Goal: Task Accomplishment & Management: Manage account settings

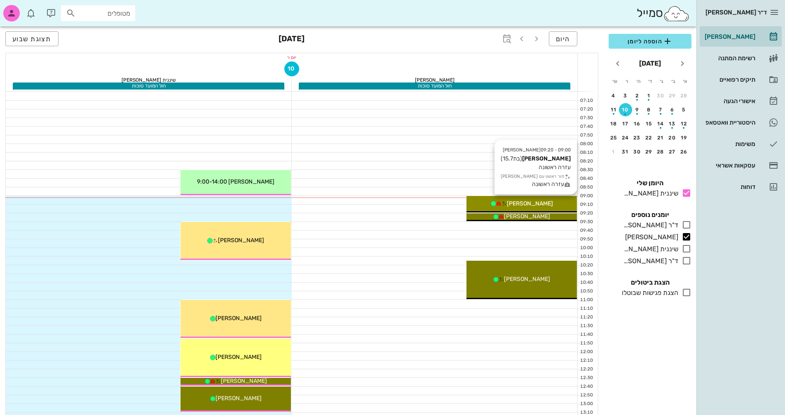
click at [546, 202] on div "[PERSON_NAME]" at bounding box center [521, 203] width 110 height 9
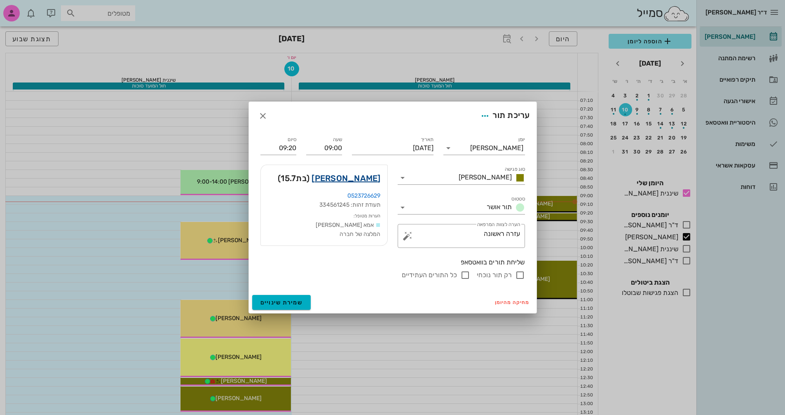
click at [365, 183] on link "[PERSON_NAME]" at bounding box center [346, 177] width 69 height 13
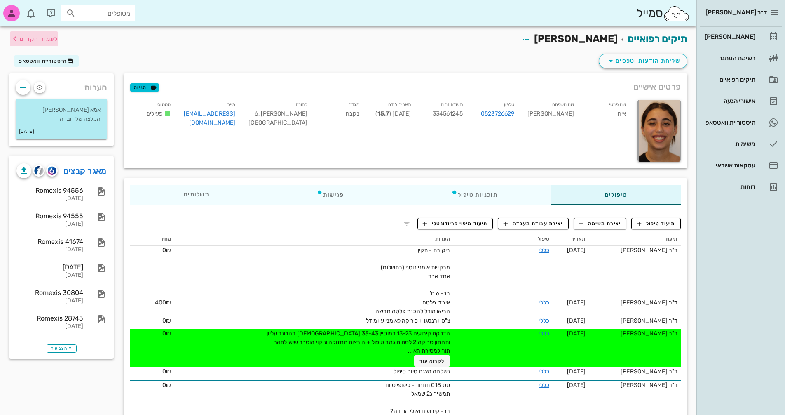
click at [39, 39] on span "לעמוד הקודם" at bounding box center [39, 38] width 38 height 7
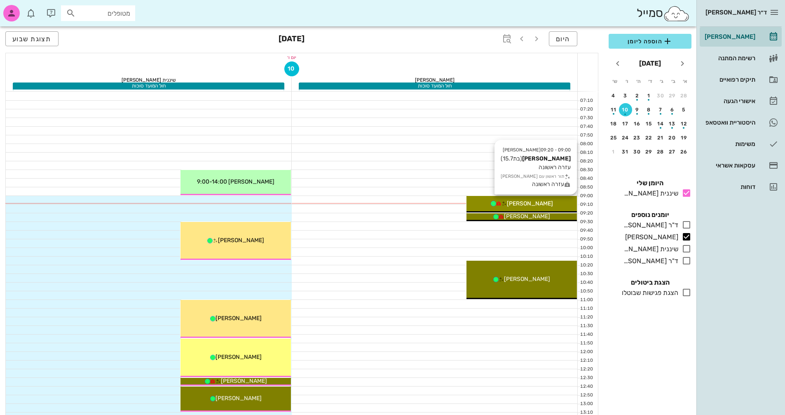
click at [529, 204] on span "[PERSON_NAME]" at bounding box center [530, 203] width 46 height 7
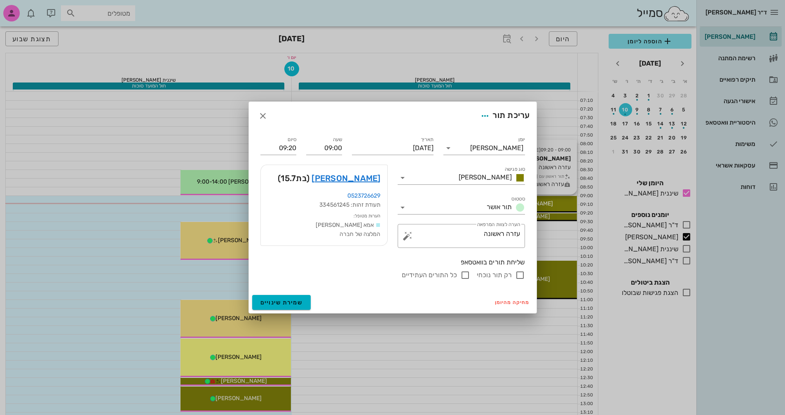
click at [529, 204] on div at bounding box center [392, 207] width 785 height 415
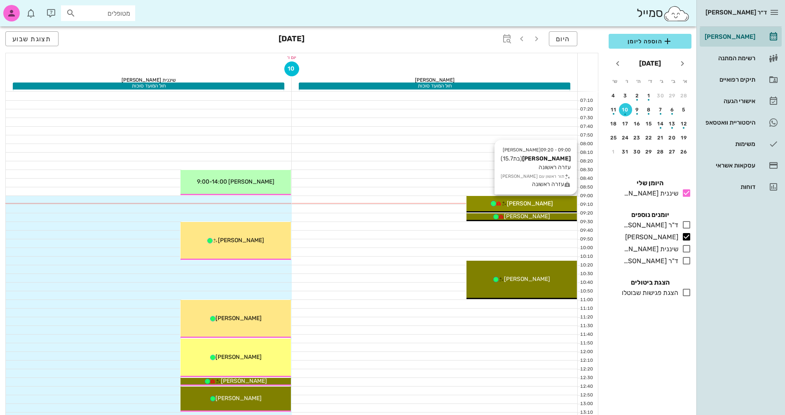
click at [552, 200] on div "[PERSON_NAME]" at bounding box center [521, 203] width 110 height 9
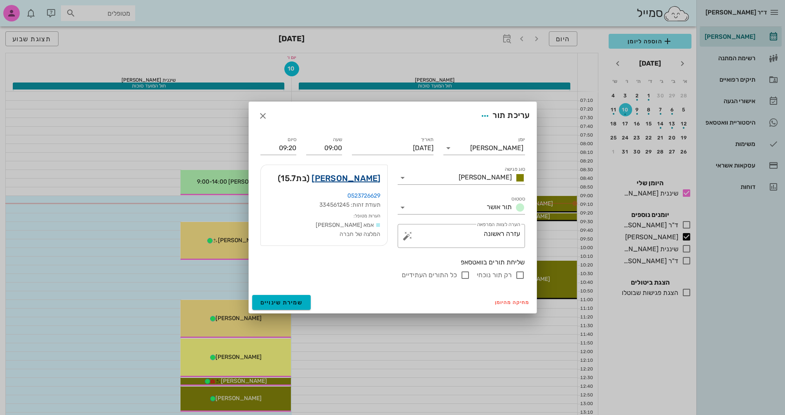
click at [364, 178] on link "[PERSON_NAME]" at bounding box center [346, 177] width 69 height 13
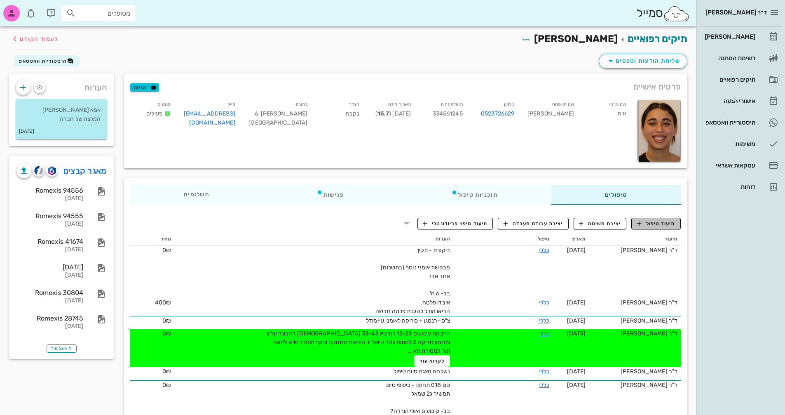
click at [664, 224] on span "תיעוד טיפול" at bounding box center [656, 223] width 38 height 7
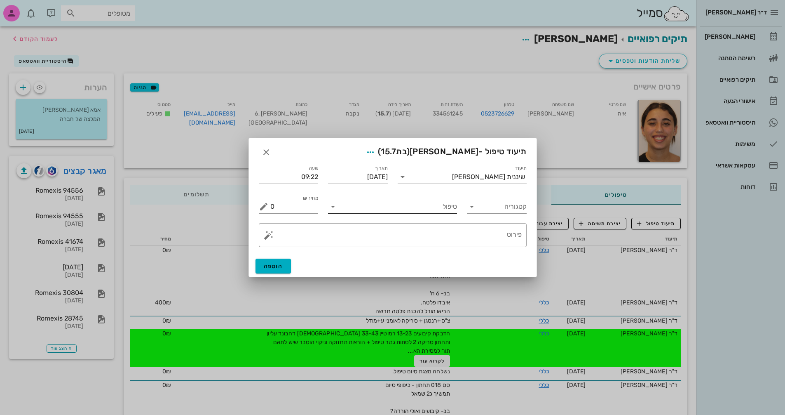
click at [441, 207] on input "טיפול" at bounding box center [398, 206] width 117 height 13
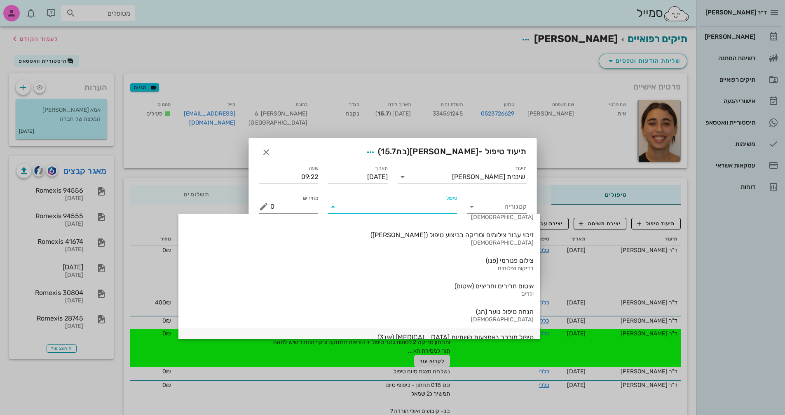
scroll to position [886, 0]
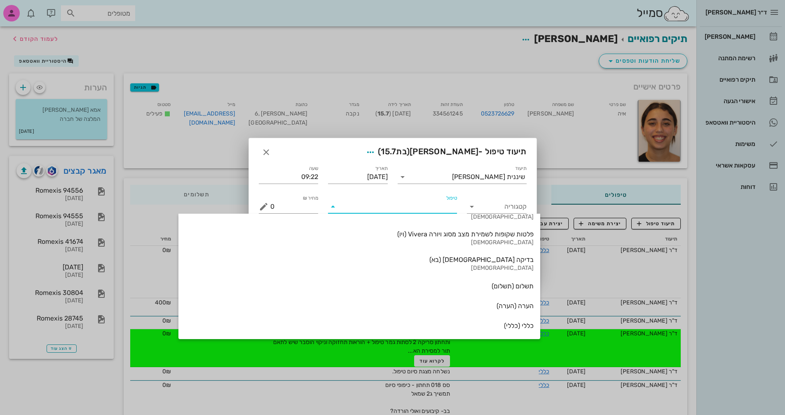
click at [432, 328] on div "כללי (כללי)" at bounding box center [359, 325] width 349 height 8
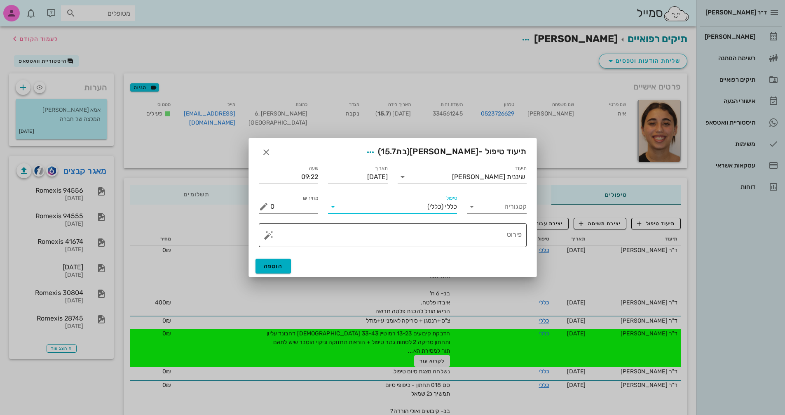
click at [475, 233] on textarea "פירוט" at bounding box center [395, 237] width 251 height 20
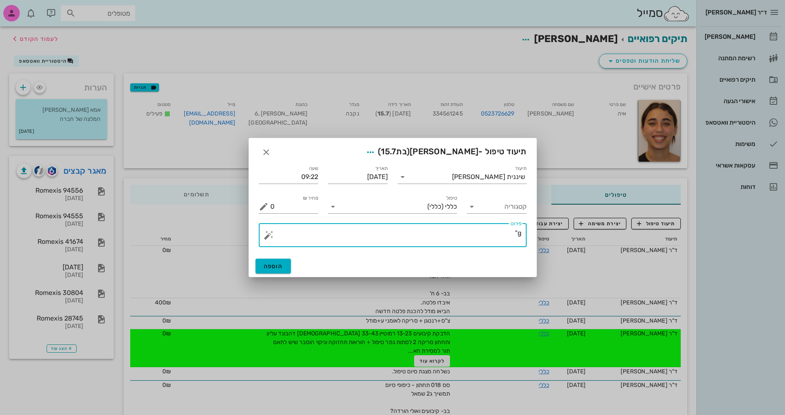
type textarea "g"
click at [506, 233] on textarea "ע"ר- קיבוע ניתק משן 23" at bounding box center [395, 237] width 251 height 20
click at [433, 230] on textarea "ע"ר- קצה קיבוע ניתק משן 23" at bounding box center [395, 237] width 251 height 20
drag, startPoint x: 353, startPoint y: 232, endPoint x: 368, endPoint y: 231, distance: 14.4
click at [368, 231] on textarea "ע"ר- קצה קיבוע ניתק משן 23, בוצעה הדבקה , הוסבר שוב עיניין אכילת הדברים הקשים." at bounding box center [395, 237] width 251 height 20
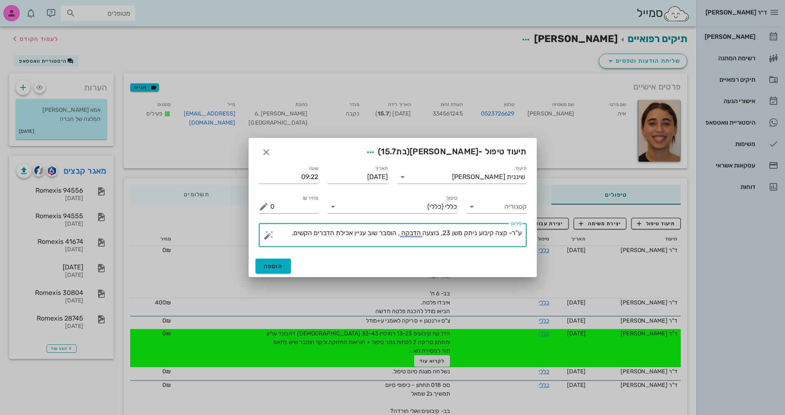
drag, startPoint x: 354, startPoint y: 232, endPoint x: 366, endPoint y: 232, distance: 12.4
click at [366, 232] on textarea "ע"ר- קצה קיבוע ניתק משן 23, בוצעה הדבקה , הוסבר שוב עניין אכילת הדברים הקשים." at bounding box center [395, 237] width 251 height 20
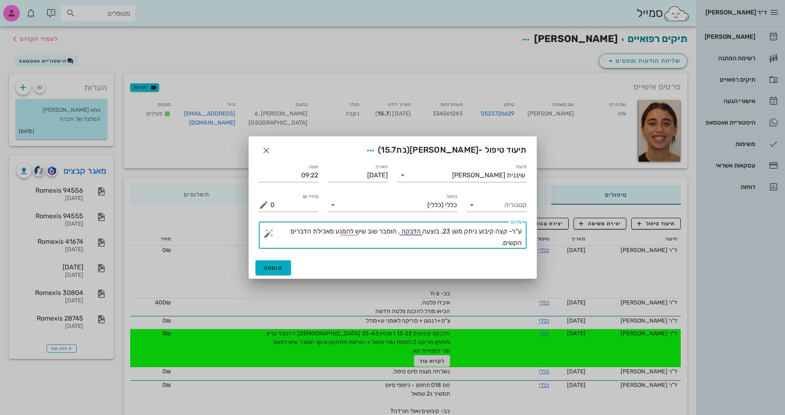
click at [309, 230] on textarea "ע"ר- קצה קיבוע ניתק משן 23, בוצעה הדבקה , הוסבר שוב שיש להמנע מאכילת הדברים הקש…" at bounding box center [395, 236] width 251 height 23
click at [516, 241] on textarea "ע"ר- קצה קיבוע ניתק משן 23, בוצעה הדבקה , הוסבר שוב שיש להמנע מאכילת דברים הקשי…" at bounding box center [395, 236] width 251 height 23
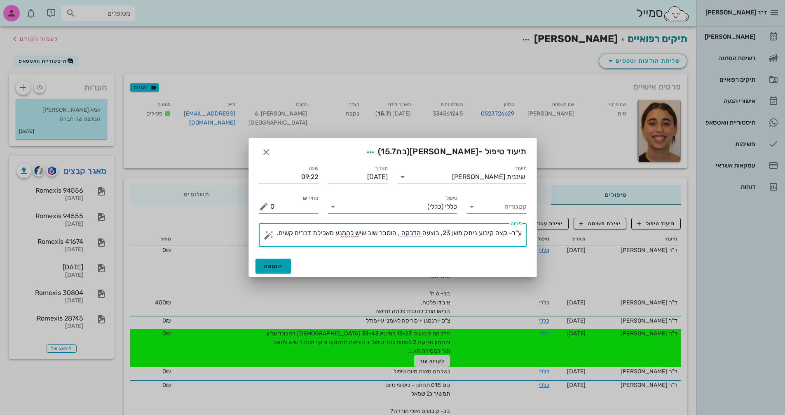
type textarea "ע"ר- קצה קיבוע ניתק משן 23, בוצעה הדבקה , הוסבר שוב שיש להמנע מאכילת דברים קשים."
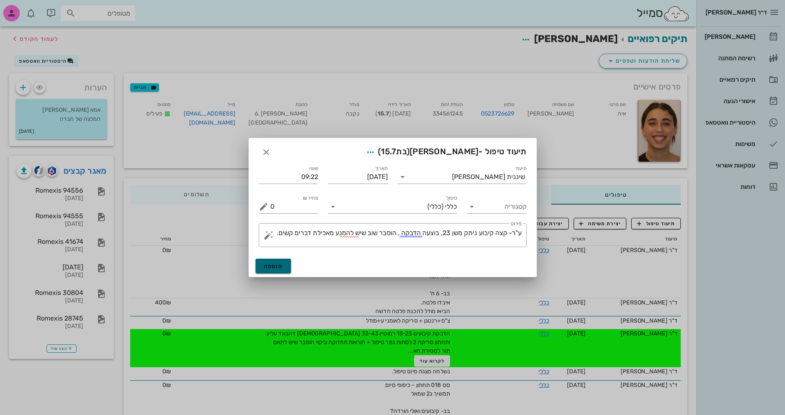
click at [283, 266] on button "הוספה" at bounding box center [273, 265] width 36 height 15
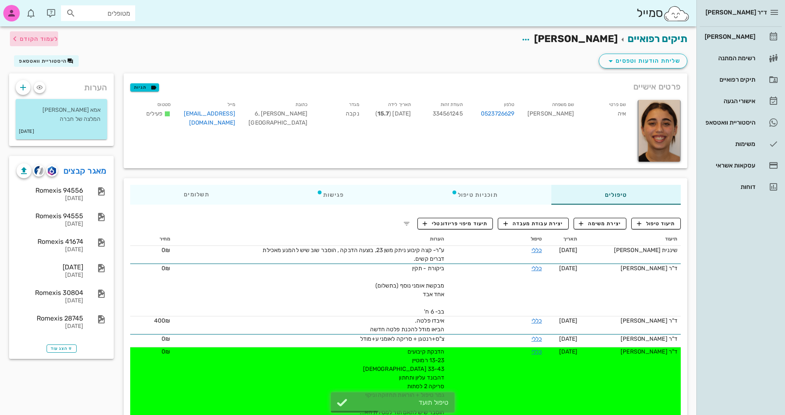
click at [44, 36] on span "לעמוד הקודם" at bounding box center [39, 38] width 38 height 7
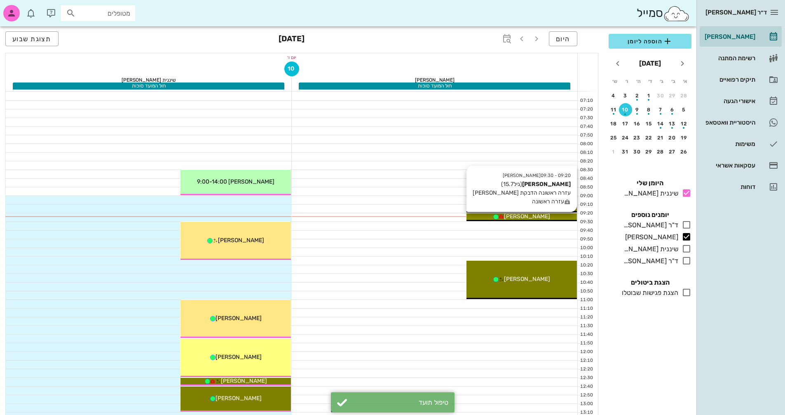
click at [527, 218] on span "[PERSON_NAME]" at bounding box center [527, 216] width 46 height 7
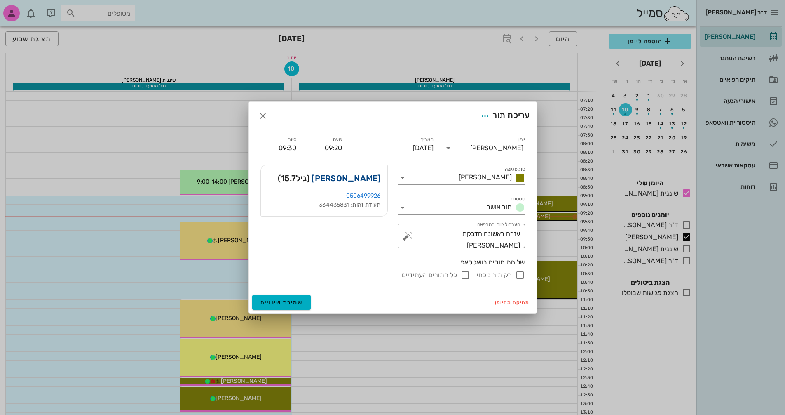
click at [364, 176] on link "[PERSON_NAME]" at bounding box center [346, 177] width 69 height 13
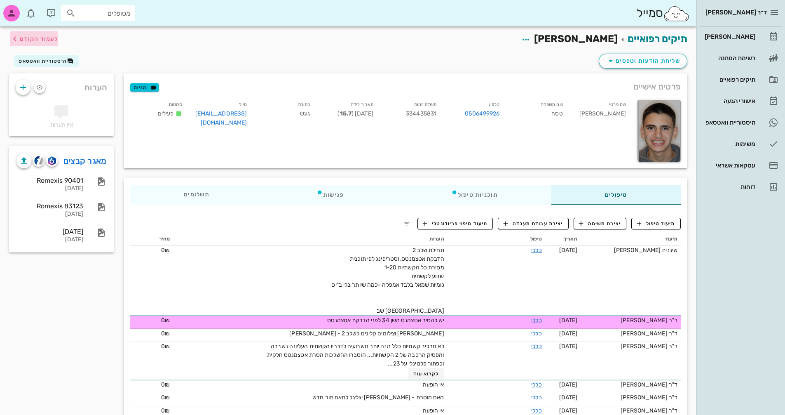
click at [31, 41] on span "לעמוד הקודם" at bounding box center [39, 38] width 38 height 7
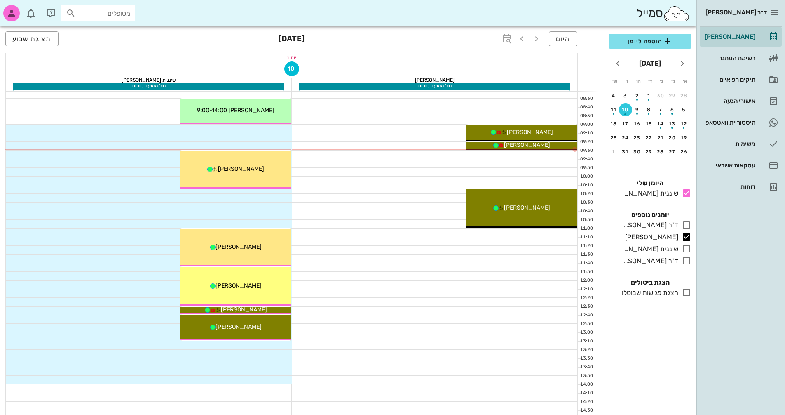
scroll to position [41, 0]
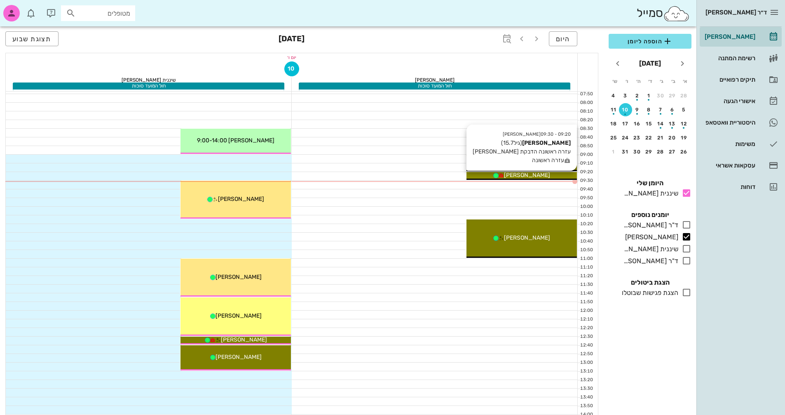
click at [523, 176] on span "[PERSON_NAME]" at bounding box center [527, 174] width 46 height 7
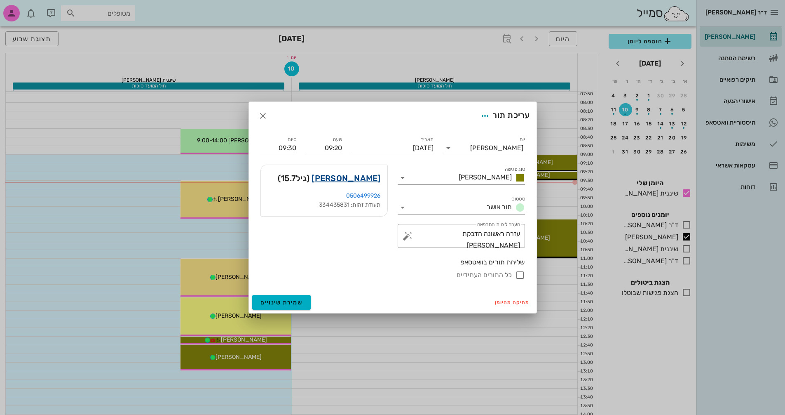
click at [380, 176] on link "[PERSON_NAME]" at bounding box center [346, 177] width 69 height 13
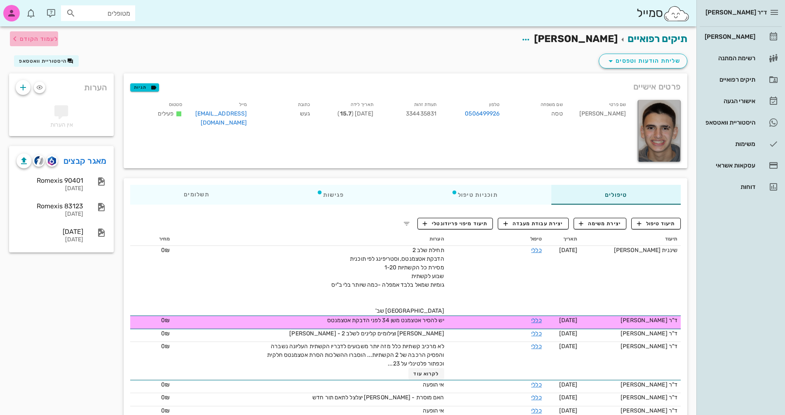
click at [31, 40] on span "לעמוד הקודם" at bounding box center [39, 38] width 38 height 7
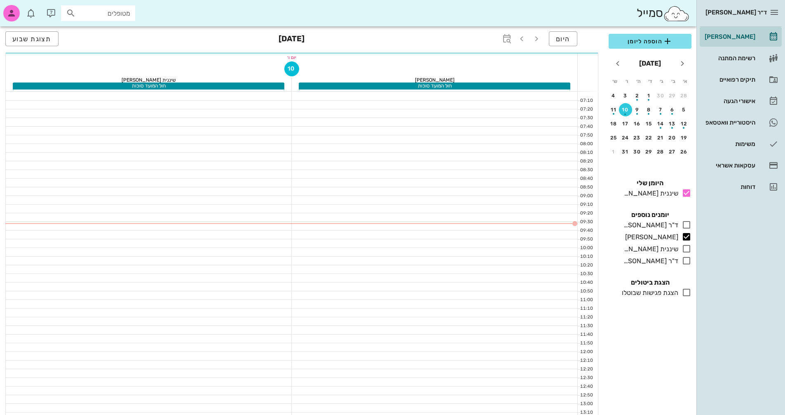
scroll to position [41, 0]
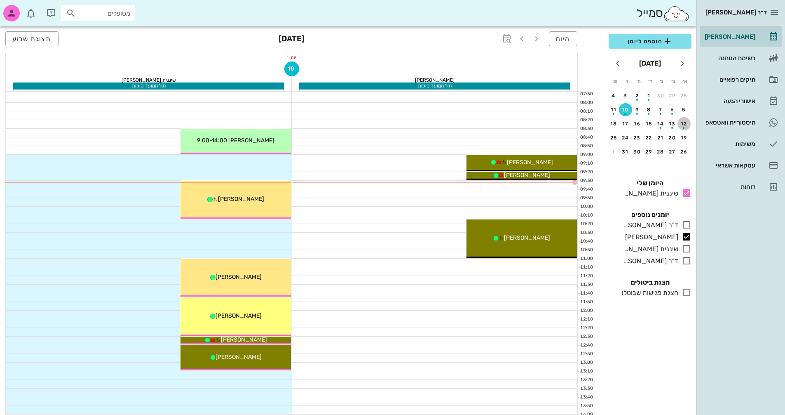
click at [683, 127] on div "button" at bounding box center [683, 125] width 13 height 5
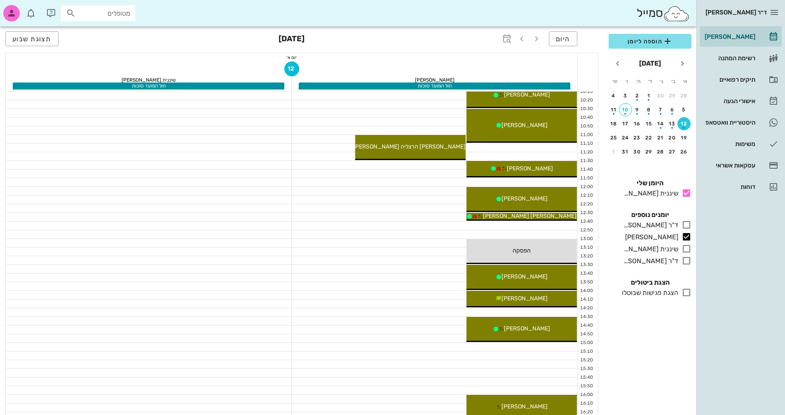
scroll to position [288, 0]
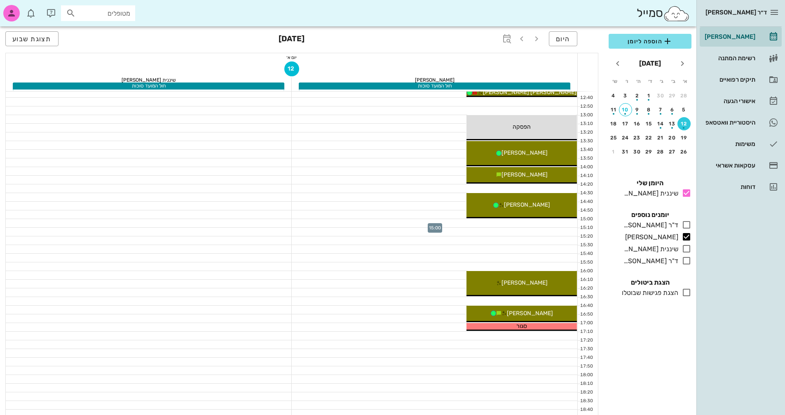
drag, startPoint x: 564, startPoint y: 221, endPoint x: 492, endPoint y: 221, distance: 72.5
click at [492, 221] on div at bounding box center [435, 223] width 286 height 8
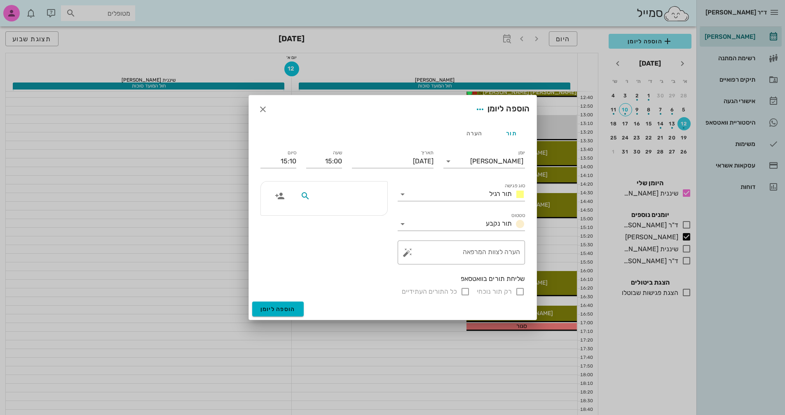
click at [356, 196] on input "text" at bounding box center [343, 195] width 63 height 11
type input "n"
type input "[PERSON_NAME]"
click at [361, 212] on div "[PERSON_NAME] 334435831" at bounding box center [328, 214] width 91 height 7
click at [470, 166] on input "יומן" at bounding box center [462, 161] width 15 height 13
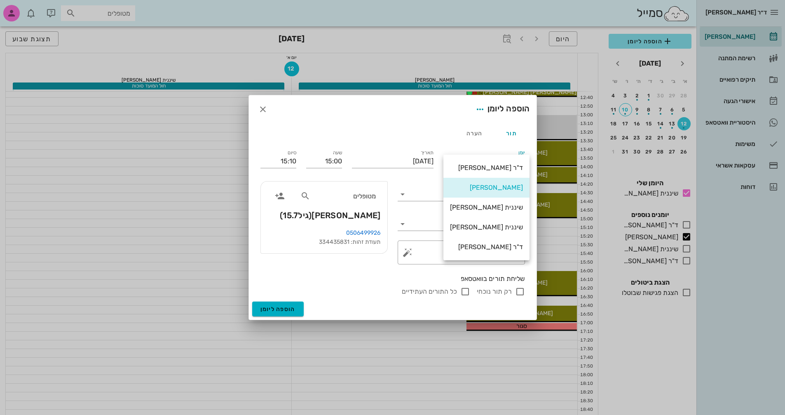
click at [486, 186] on div "[PERSON_NAME]" at bounding box center [486, 187] width 73 height 8
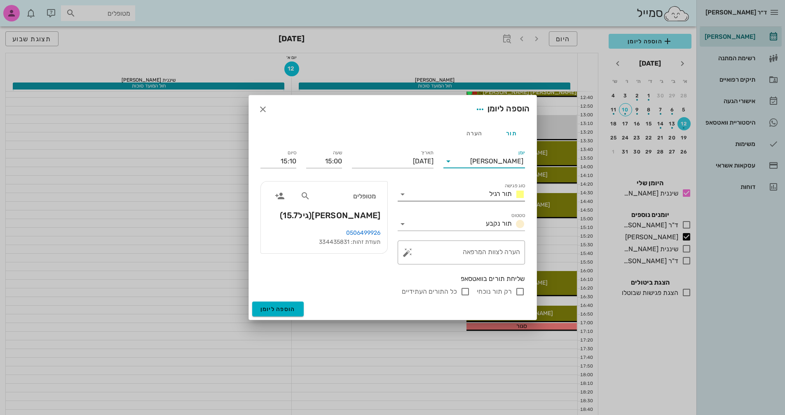
click at [473, 199] on input "סוג פגישה" at bounding box center [447, 194] width 77 height 13
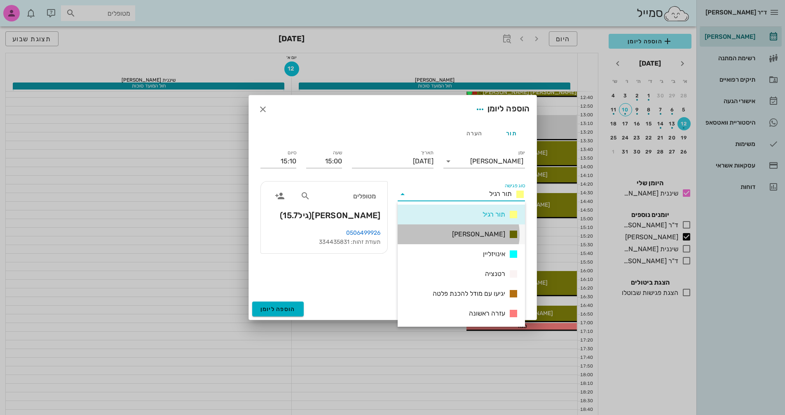
click at [477, 234] on div "[PERSON_NAME]" at bounding box center [461, 234] width 127 height 20
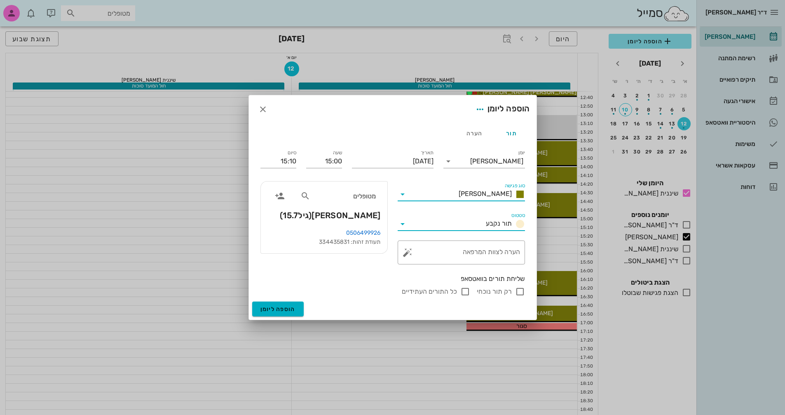
click at [476, 224] on input "סטטוס" at bounding box center [445, 223] width 73 height 13
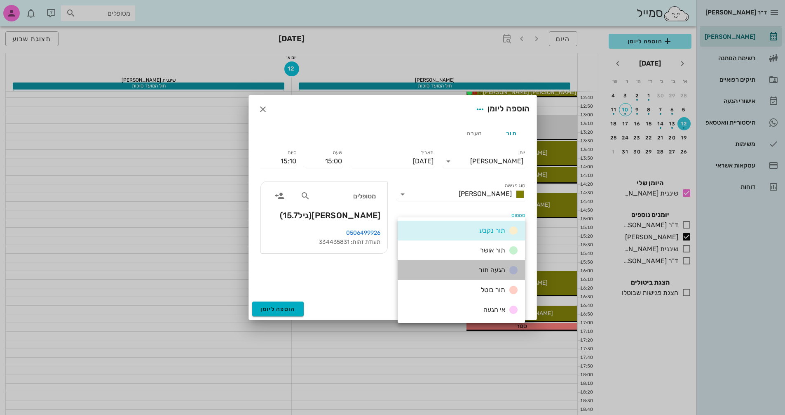
click at [497, 271] on span "הגעה תור" at bounding box center [492, 270] width 26 height 8
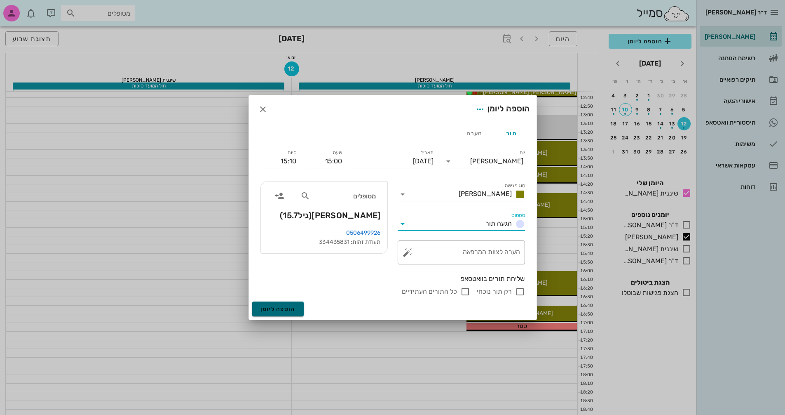
click at [285, 310] on span "הוספה ליומן" at bounding box center [277, 308] width 35 height 7
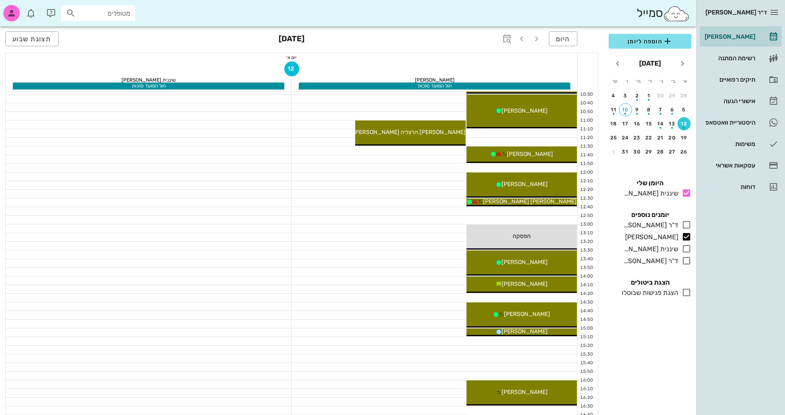
scroll to position [165, 0]
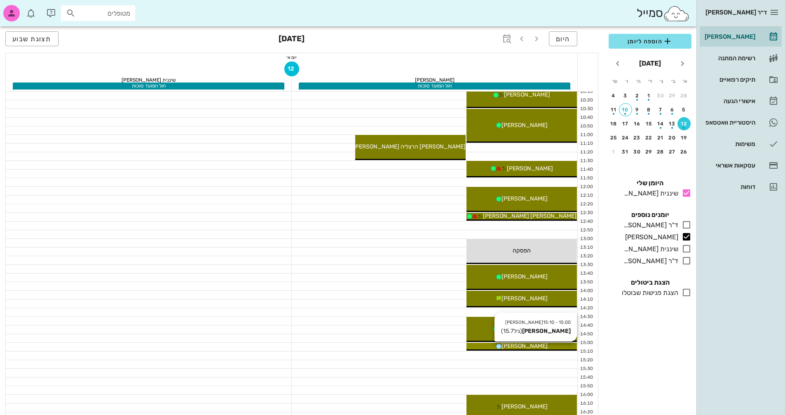
click at [532, 346] on span "[PERSON_NAME]" at bounding box center [525, 345] width 46 height 7
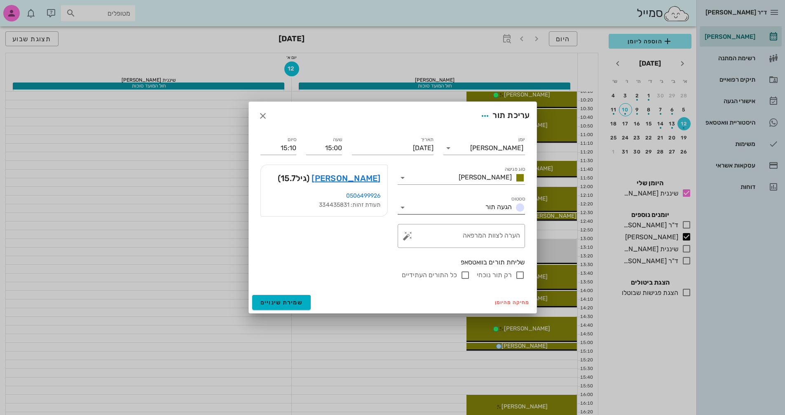
click at [496, 209] on span "הגעה תור" at bounding box center [498, 207] width 26 height 8
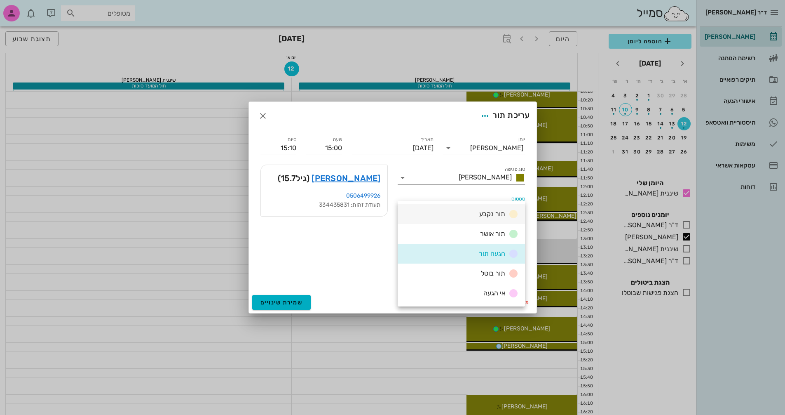
click at [495, 212] on span "תור נקבע" at bounding box center [492, 214] width 26 height 8
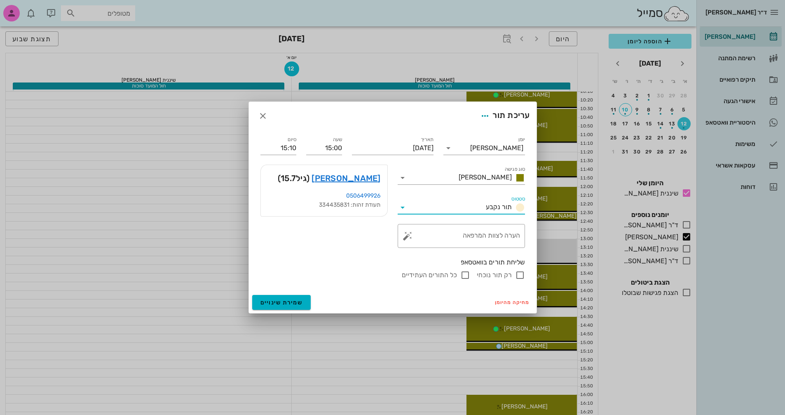
click at [520, 275] on input "רק תור נוכחי" at bounding box center [520, 275] width 10 height 10
checkbox input "false"
click at [292, 301] on span "שמירת שינויים" at bounding box center [281, 302] width 42 height 7
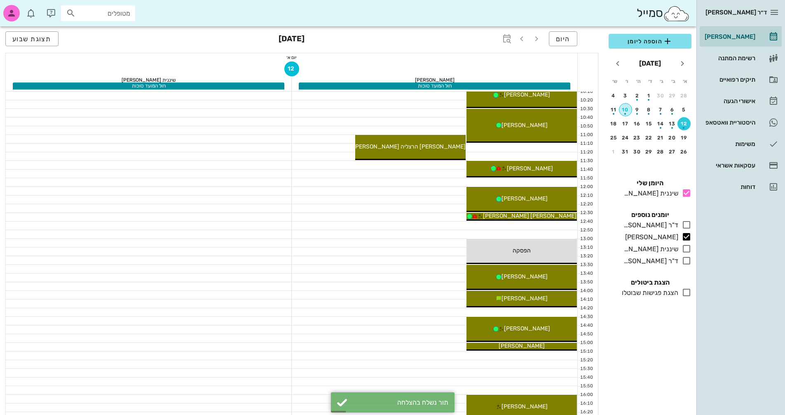
click at [622, 110] on div "button" at bounding box center [625, 111] width 12 height 5
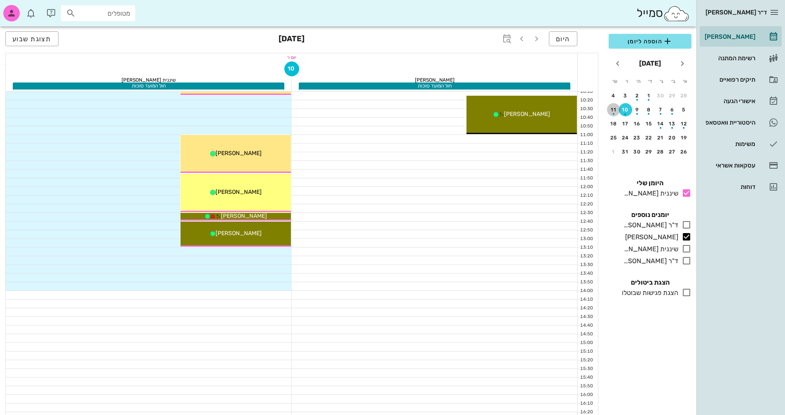
click at [609, 111] on div "button" at bounding box center [613, 111] width 13 height 5
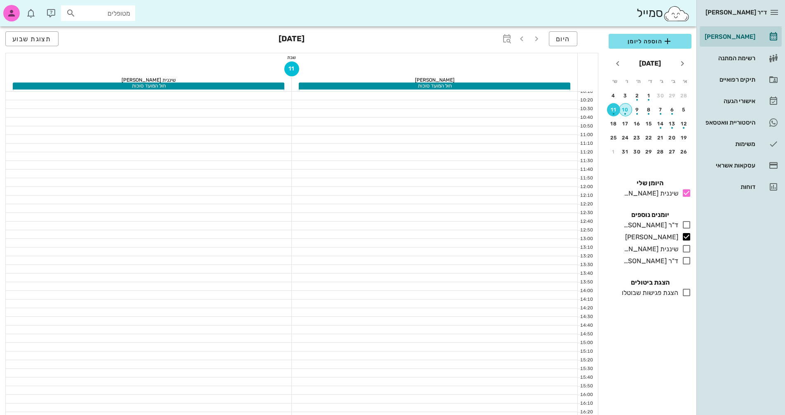
click at [626, 111] on div "button" at bounding box center [625, 111] width 12 height 5
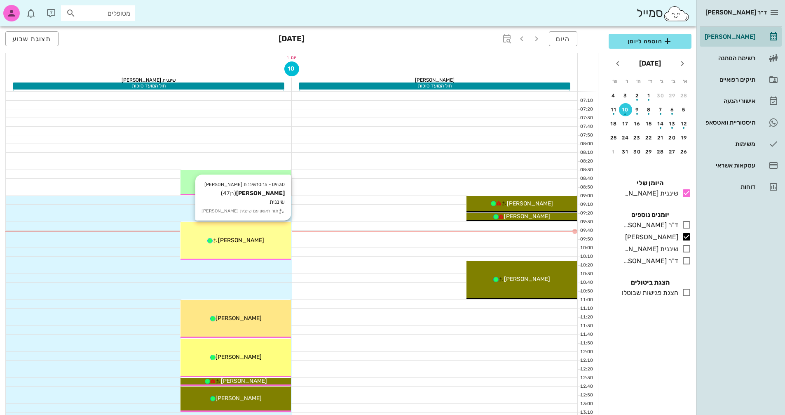
click at [274, 234] on div "09:30 - 10:15 שיננית [PERSON_NAME] (בן 47 ) שיננית תור ראשון עם שיננית [PERSON_…" at bounding box center [235, 241] width 110 height 38
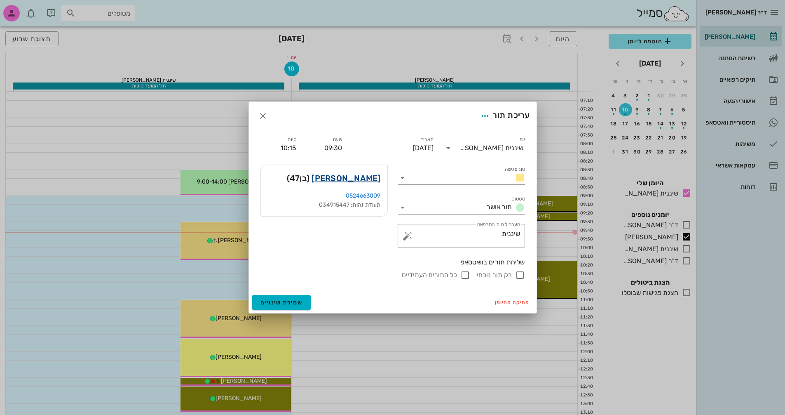
click at [365, 178] on link "[PERSON_NAME]" at bounding box center [346, 177] width 69 height 13
